Goal: Information Seeking & Learning: Check status

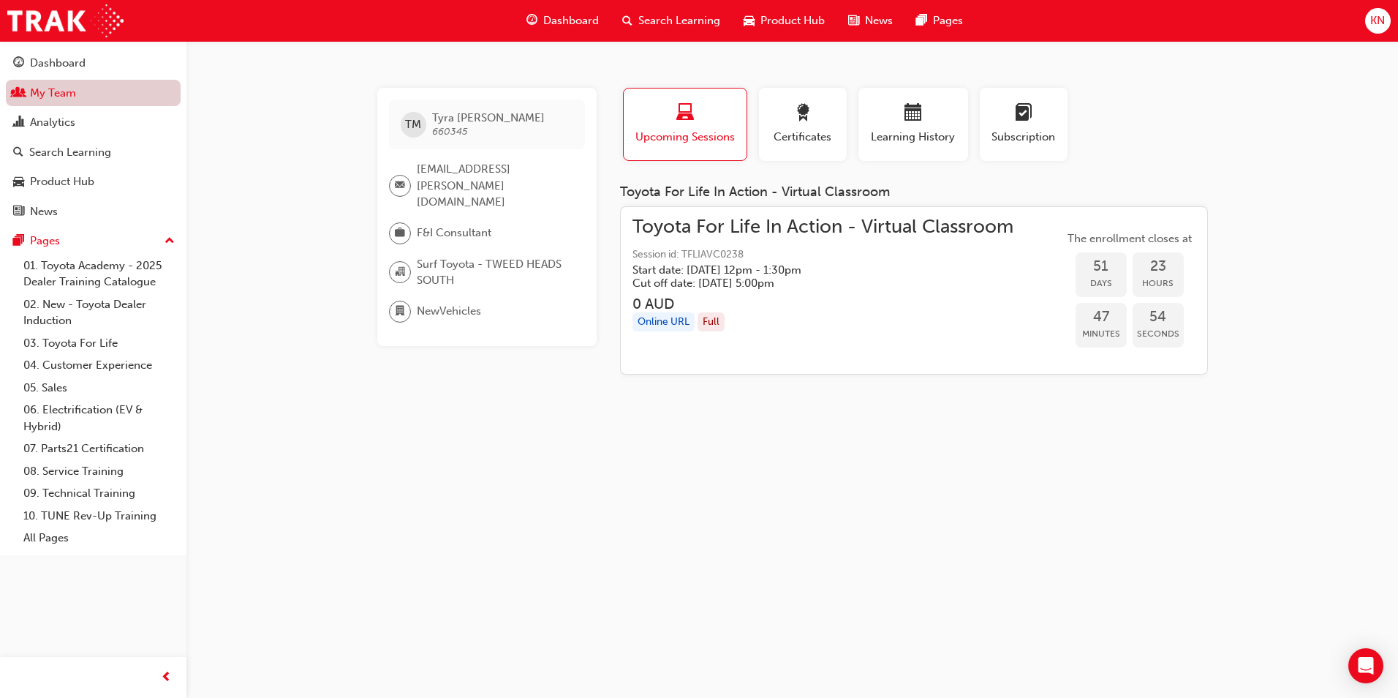
click at [56, 97] on link "My Team" at bounding box center [93, 93] width 175 height 27
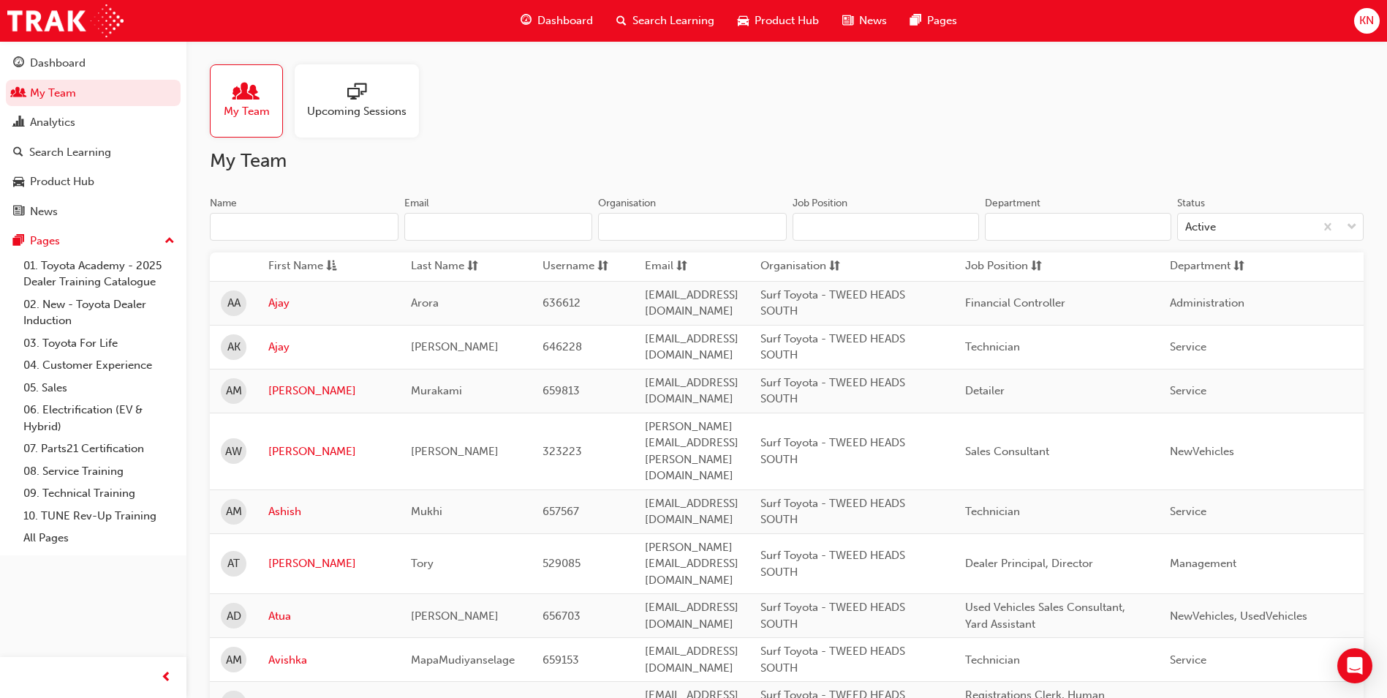
click at [331, 99] on div at bounding box center [356, 93] width 99 height 20
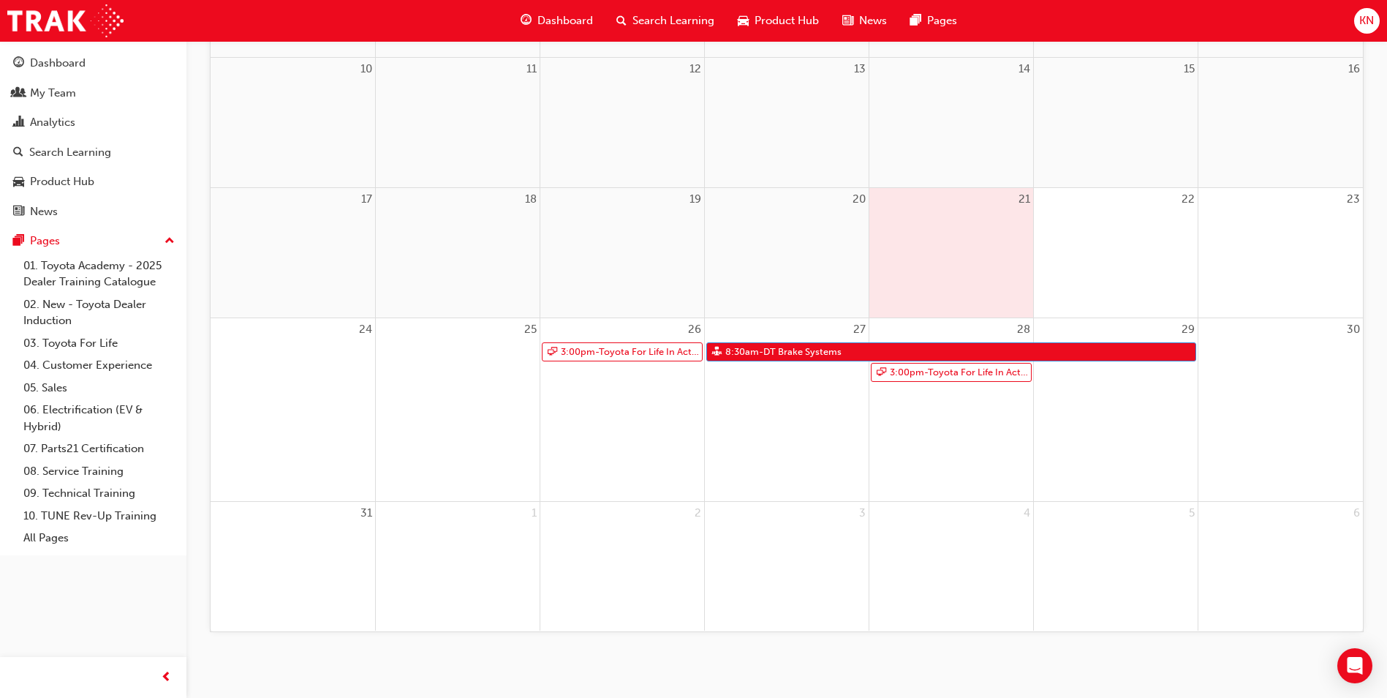
scroll to position [468, 0]
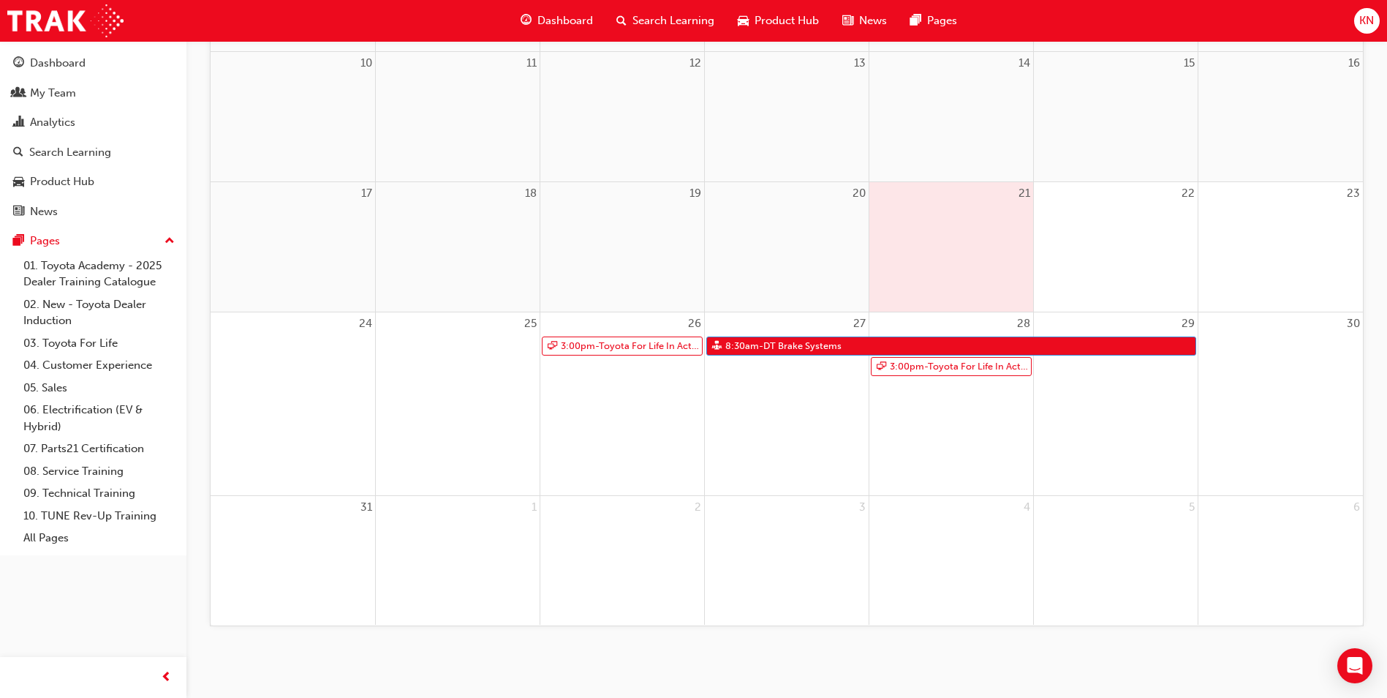
click at [1369, 20] on span "KN" at bounding box center [1367, 20] width 15 height 17
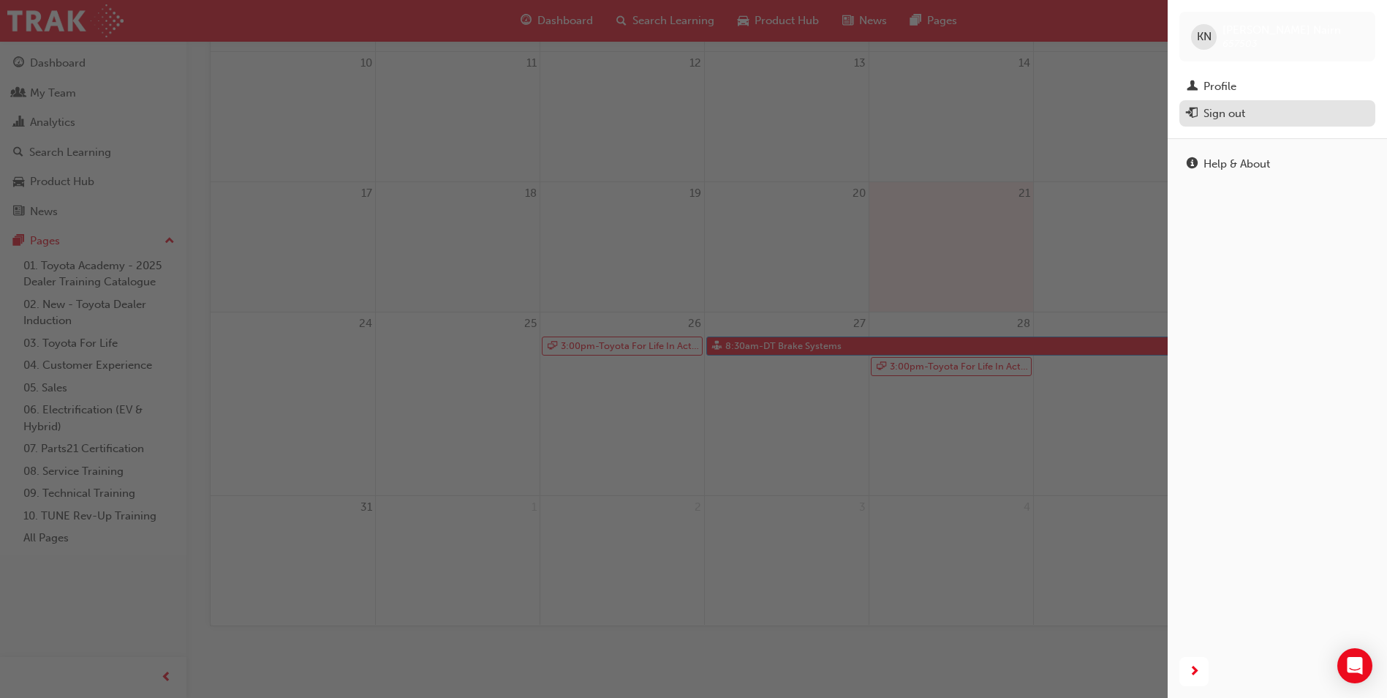
click at [1273, 118] on div "Sign out" at bounding box center [1277, 114] width 181 height 18
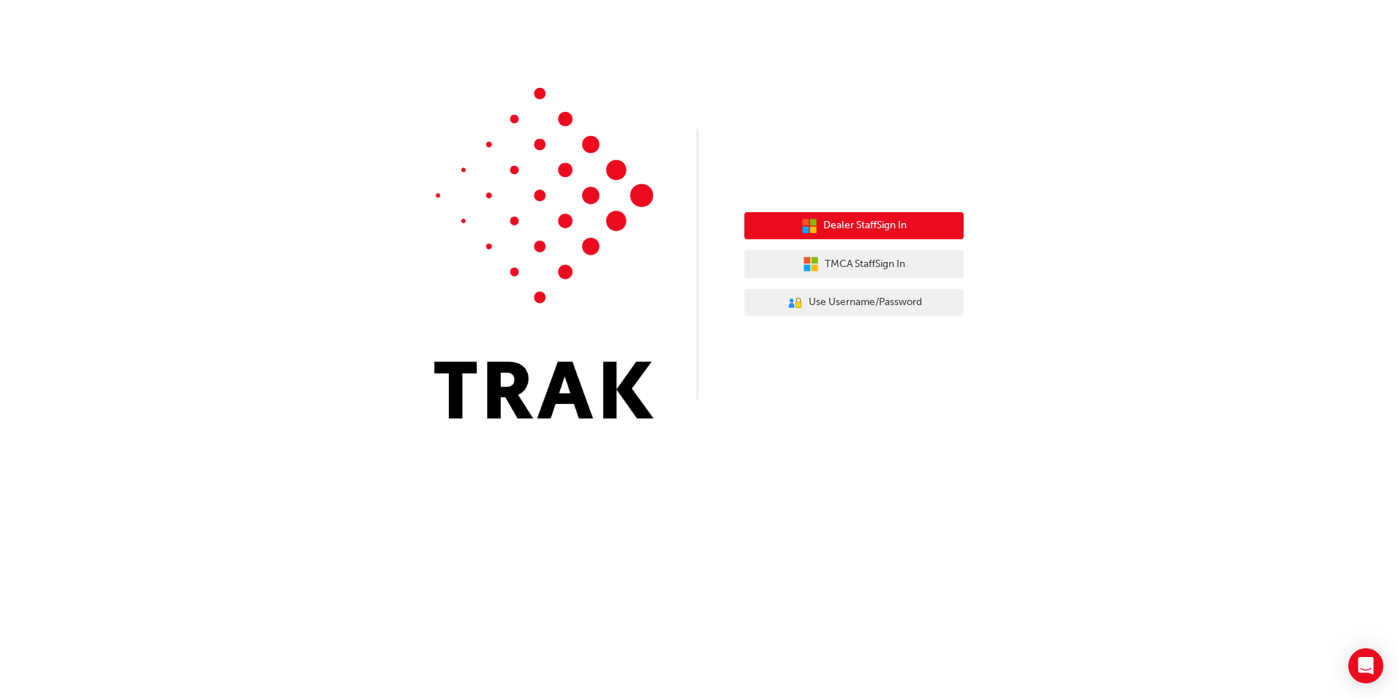
click at [933, 229] on button "Dealer Staff Sign In" at bounding box center [854, 226] width 219 height 28
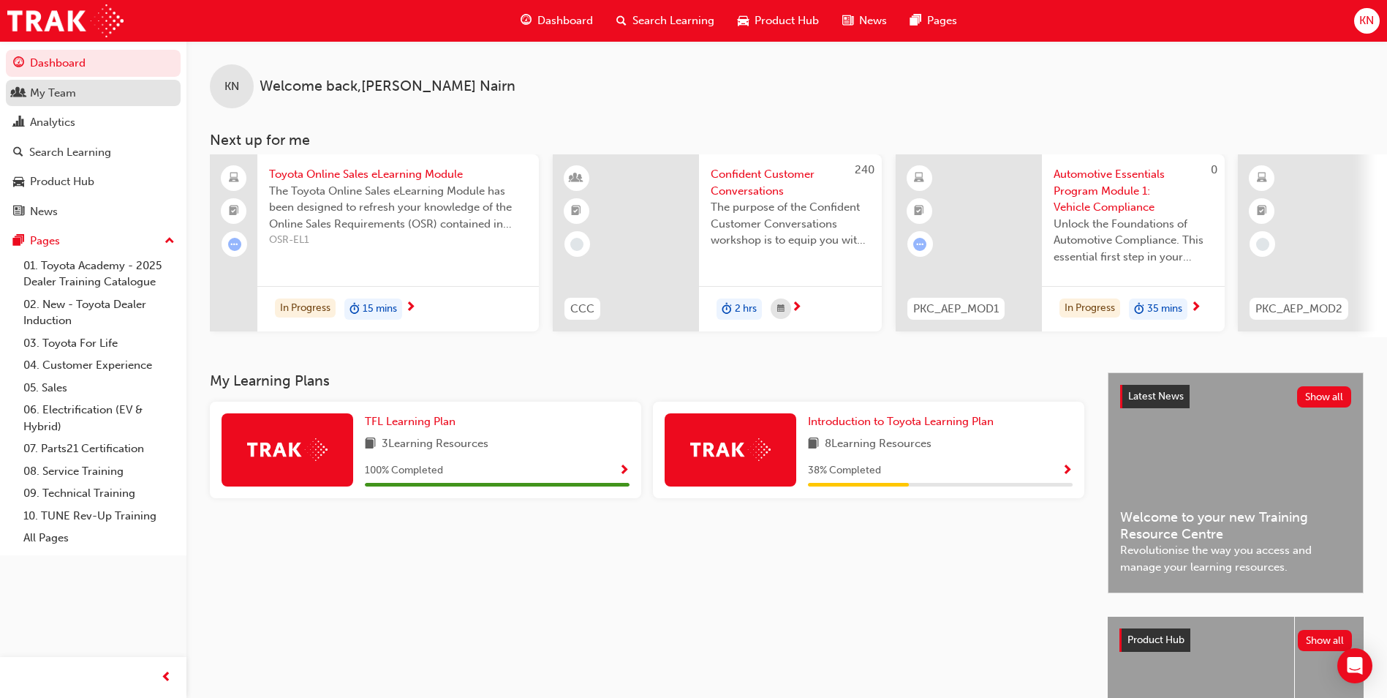
click at [112, 91] on div "My Team" at bounding box center [93, 93] width 160 height 18
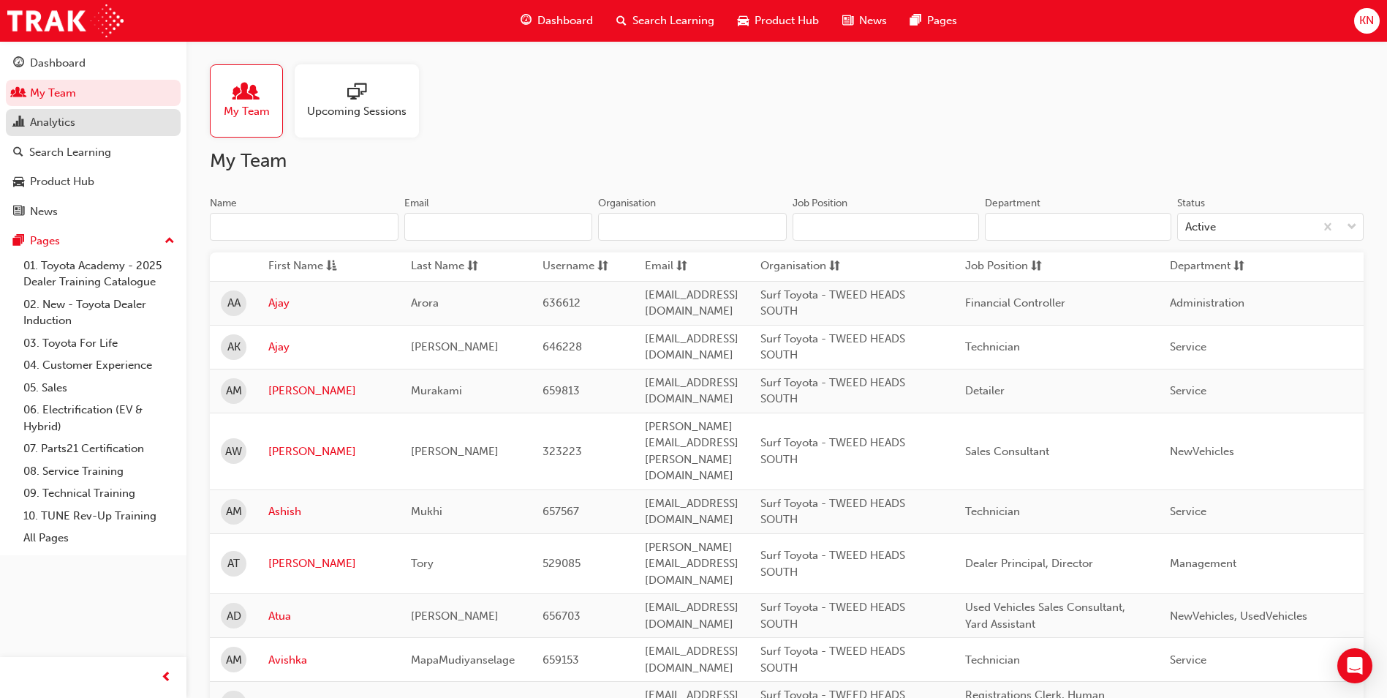
click at [98, 124] on div "Analytics" at bounding box center [93, 122] width 160 height 18
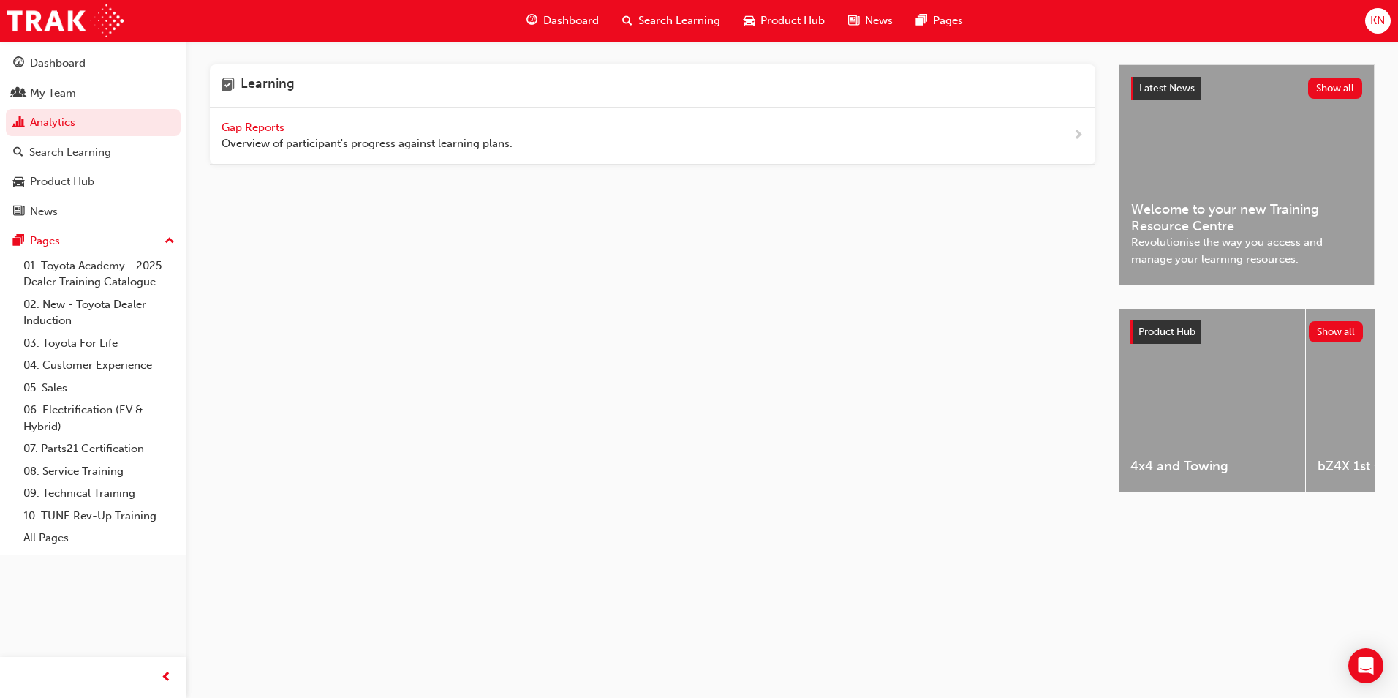
click at [405, 132] on div "Gap Reports Overview of participant's progress against learning plans." at bounding box center [367, 135] width 291 height 33
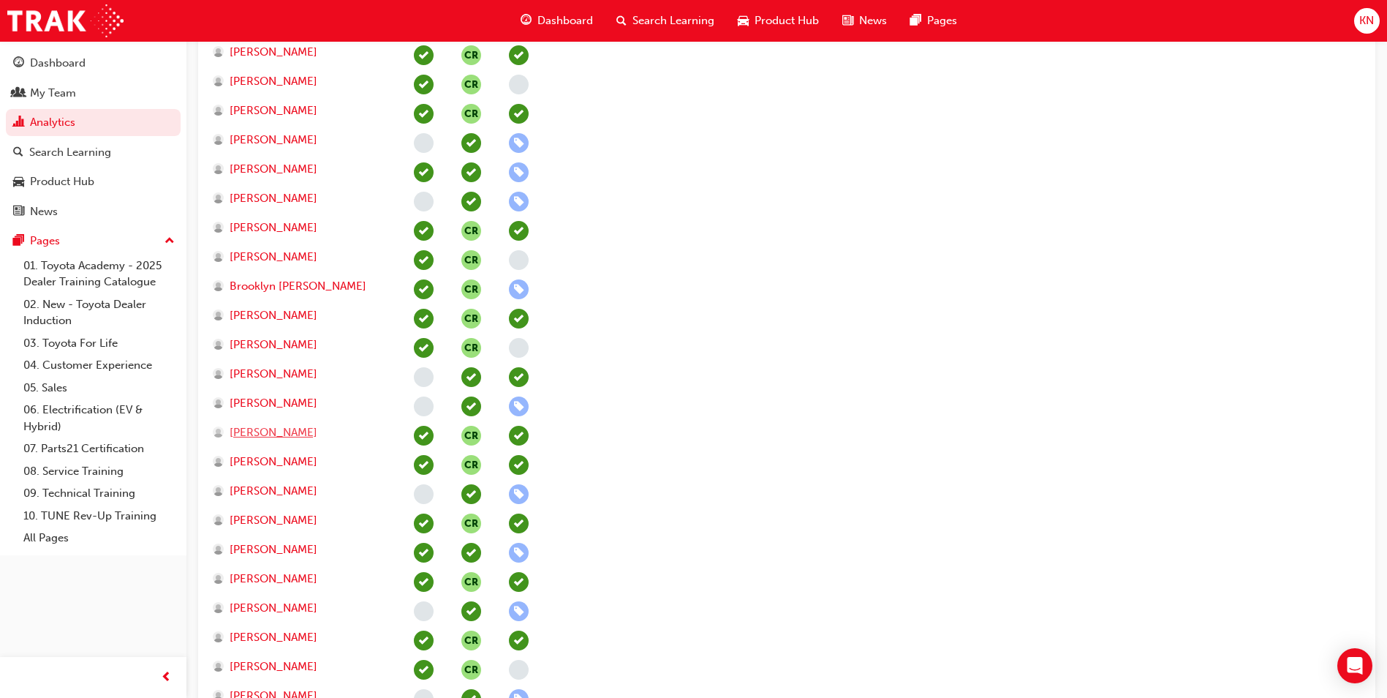
scroll to position [1024, 0]
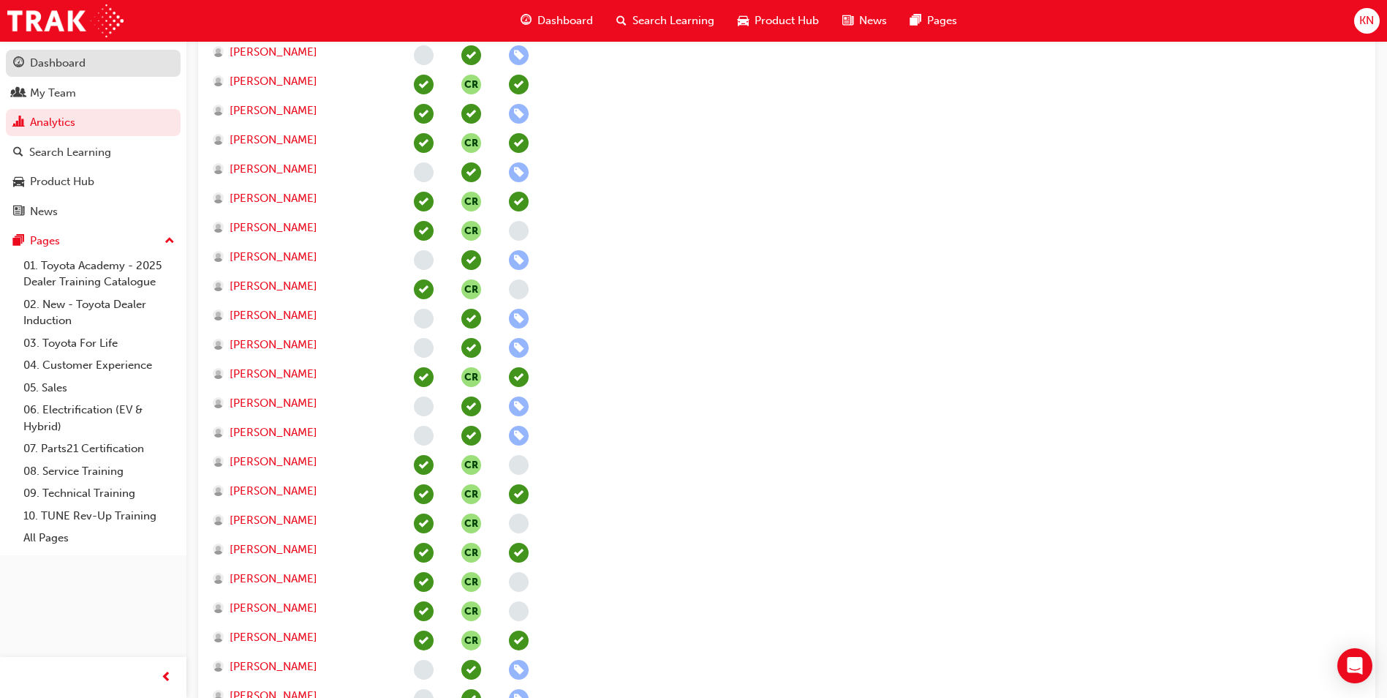
click at [36, 67] on div "Dashboard" at bounding box center [58, 63] width 56 height 17
